Goal: Go to known website: Access a specific website the user already knows

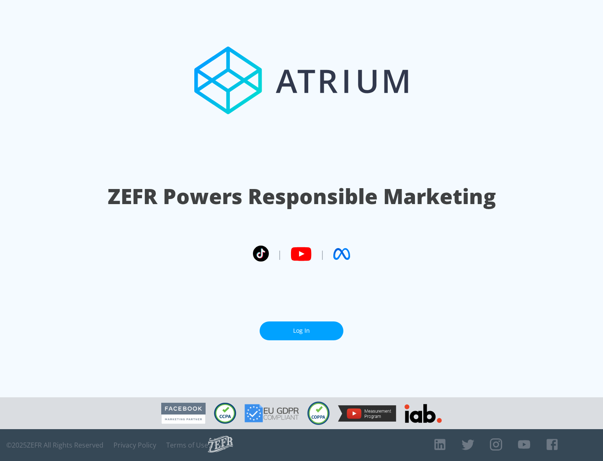
click at [301, 330] on link "Log In" at bounding box center [302, 330] width 84 height 19
